Goal: Task Accomplishment & Management: Use online tool/utility

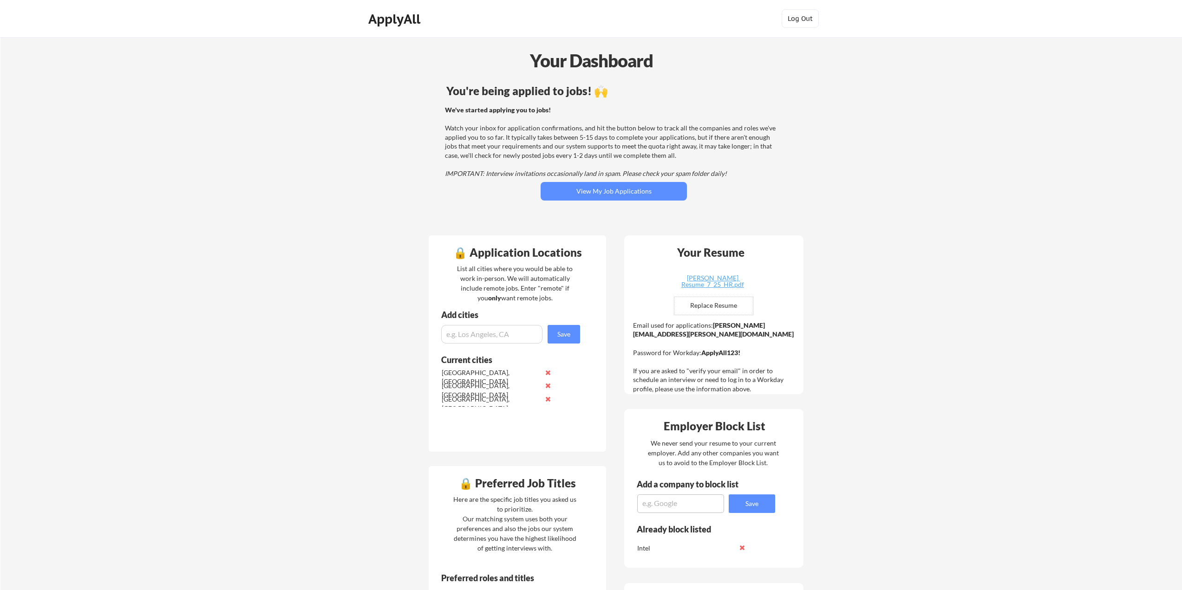
click at [722, 308] on input "file" at bounding box center [713, 306] width 78 height 18
type input "C:\fakepath\Nicole Grieve_Primary Resume_Final.docx"
click at [618, 188] on button "View My Job Applications" at bounding box center [613, 191] width 146 height 19
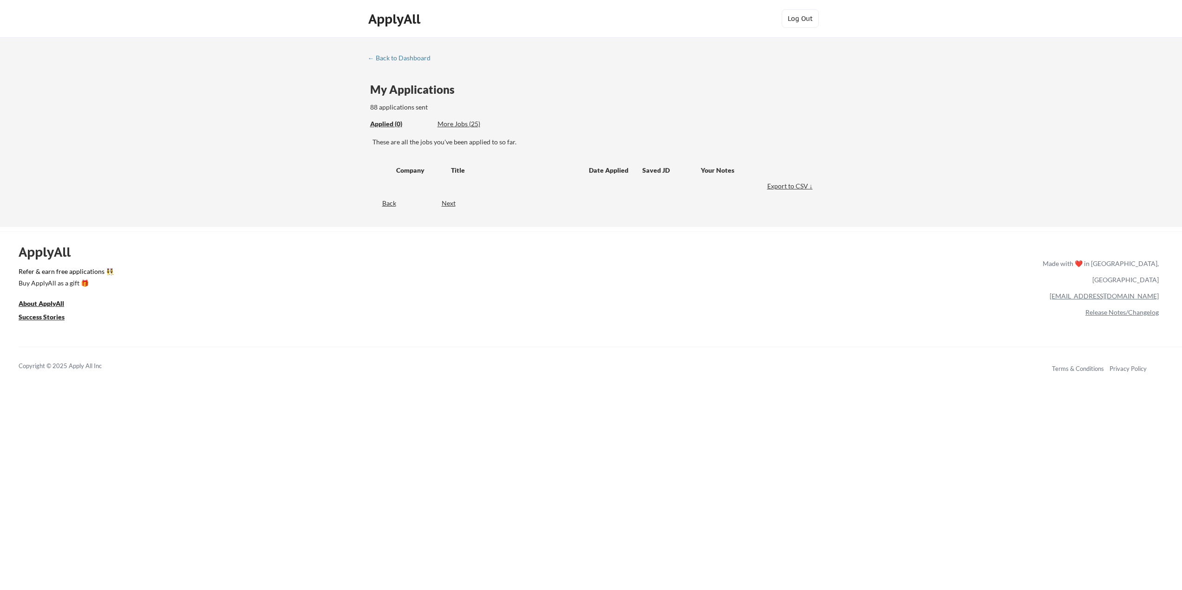
click at [409, 141] on div "These are all the jobs you've been applied to so far." at bounding box center [593, 141] width 442 height 9
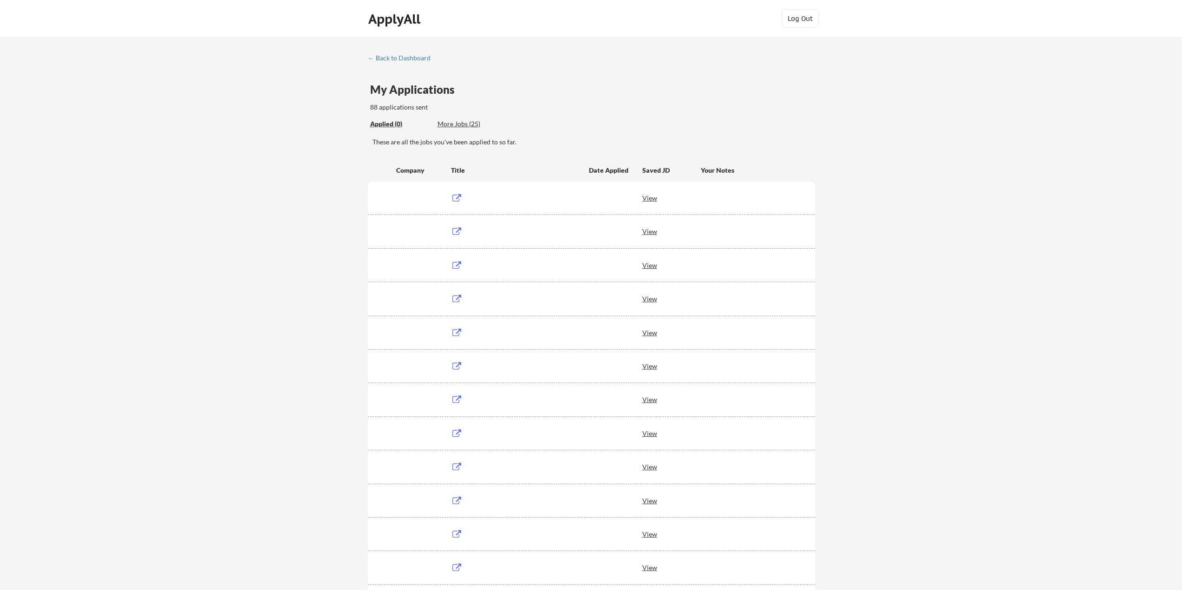
click at [587, 278] on div "View" at bounding box center [591, 264] width 447 height 33
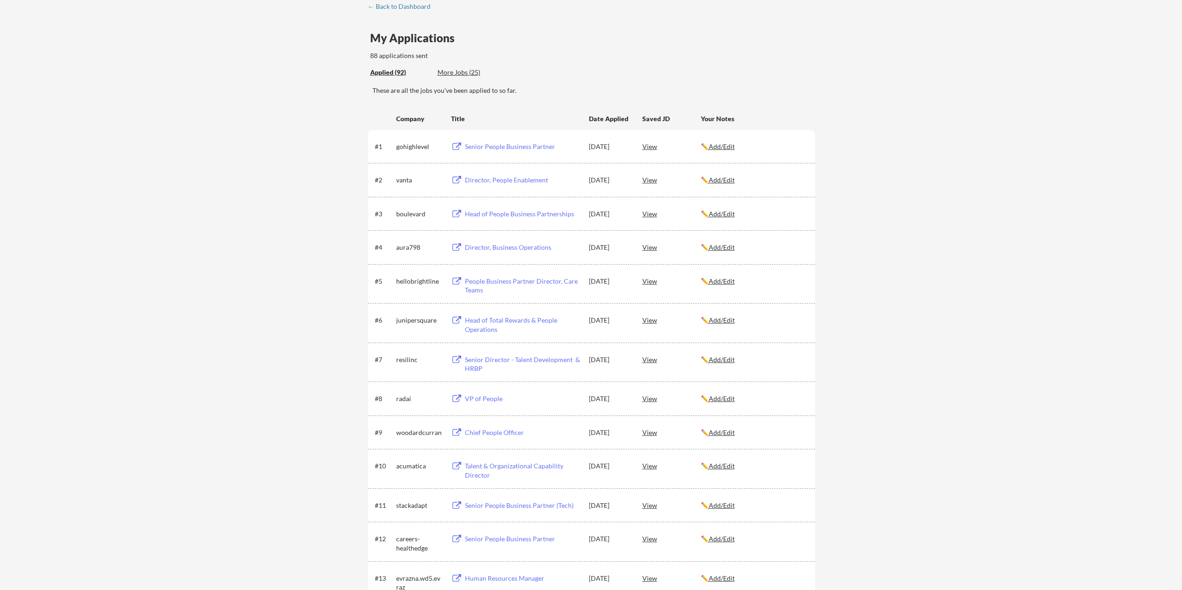
scroll to position [0, 0]
